Goal: Communication & Community: Connect with others

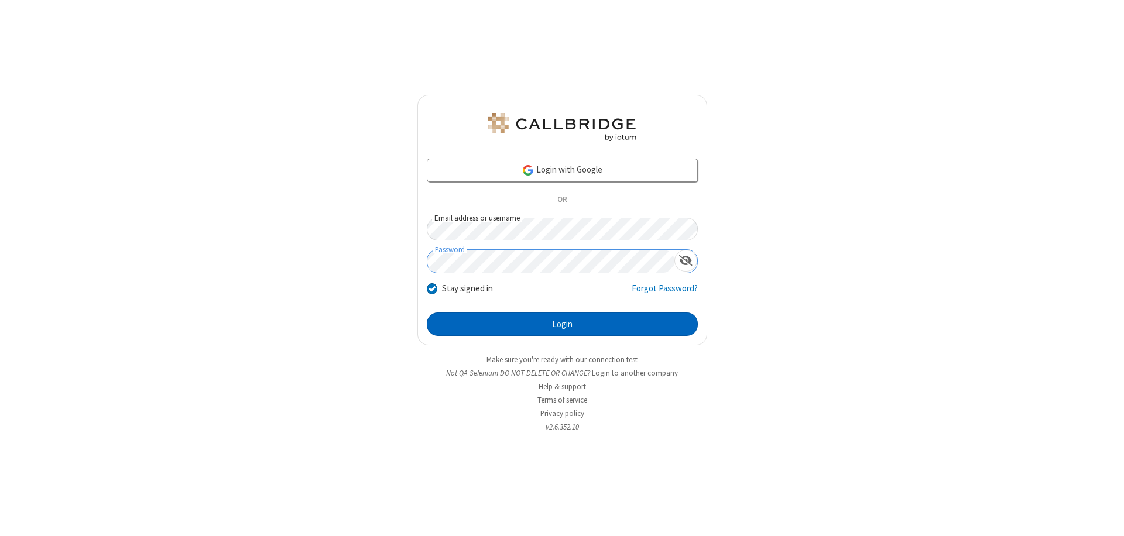
click at [562, 324] on button "Login" at bounding box center [562, 324] width 271 height 23
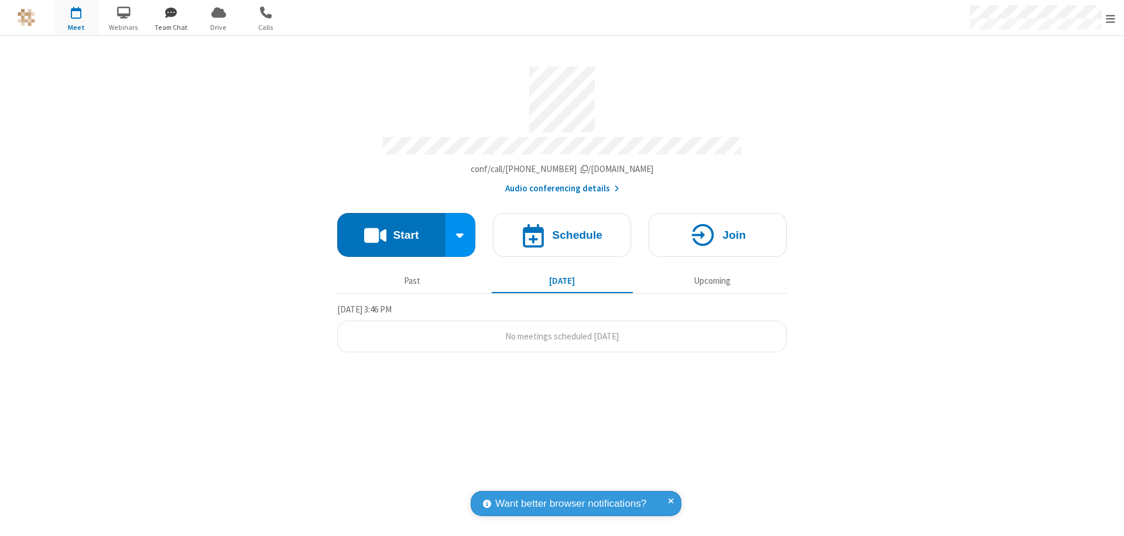
click at [171, 12] on span "button" at bounding box center [171, 12] width 44 height 20
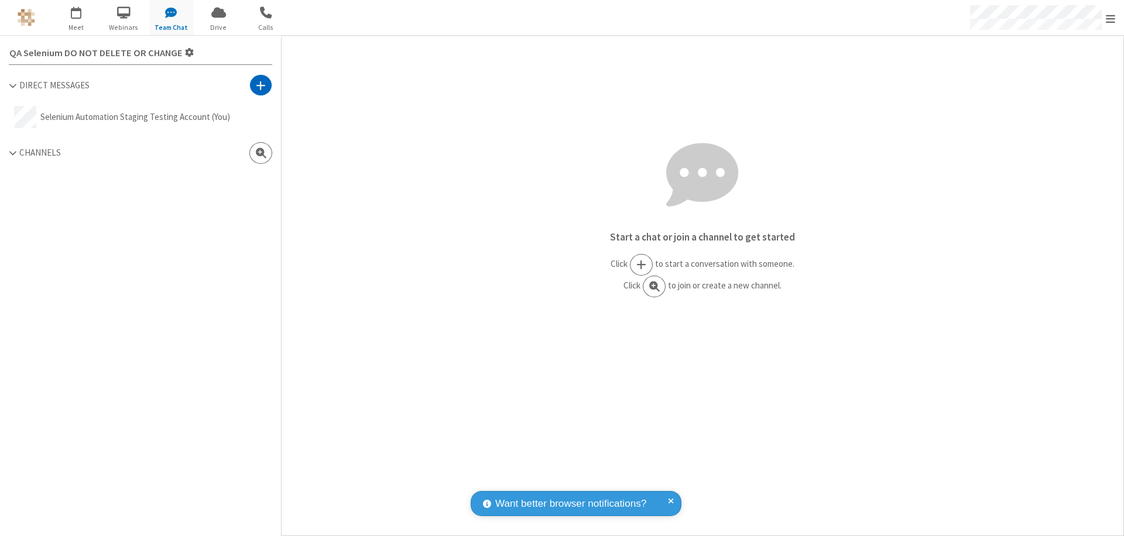
click at [260, 85] on span at bounding box center [261, 86] width 10 height 12
